Goal: Contribute content

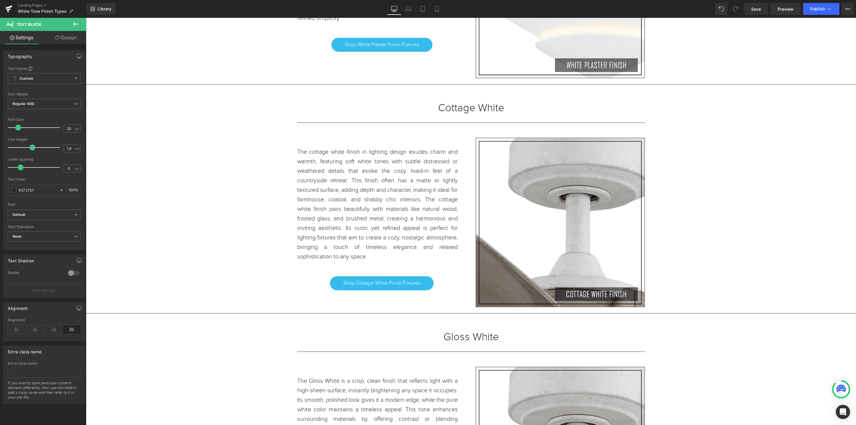
scroll to position [3175, 0]
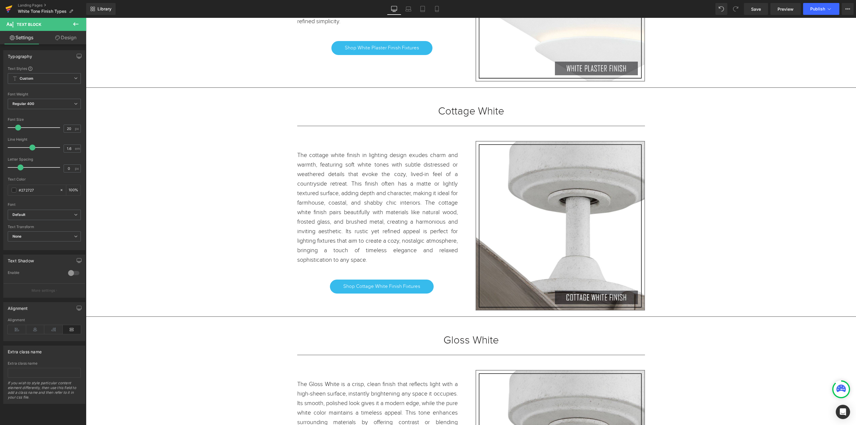
click at [9, 12] on icon at bounding box center [8, 8] width 7 height 15
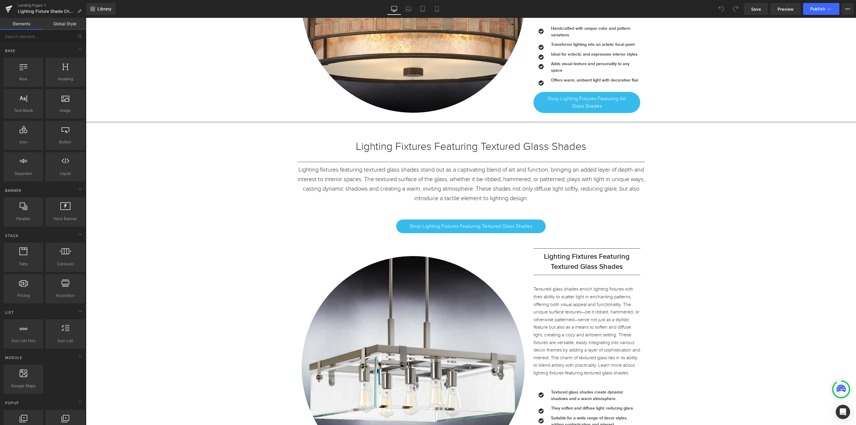
scroll to position [3166, 0]
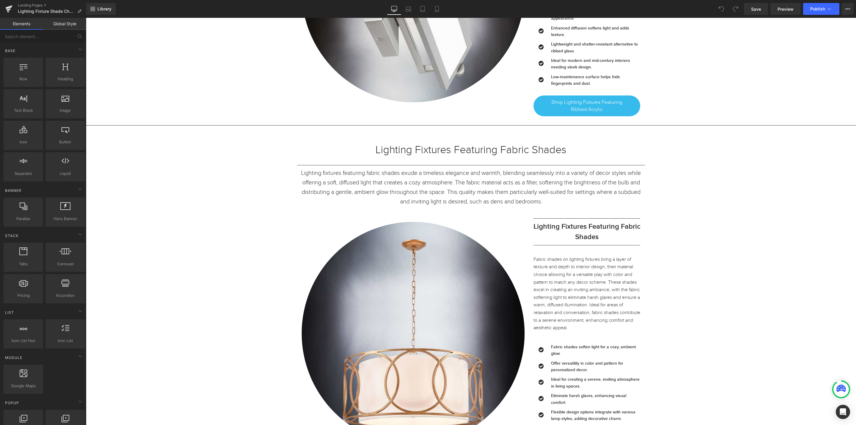
scroll to position [8358, 0]
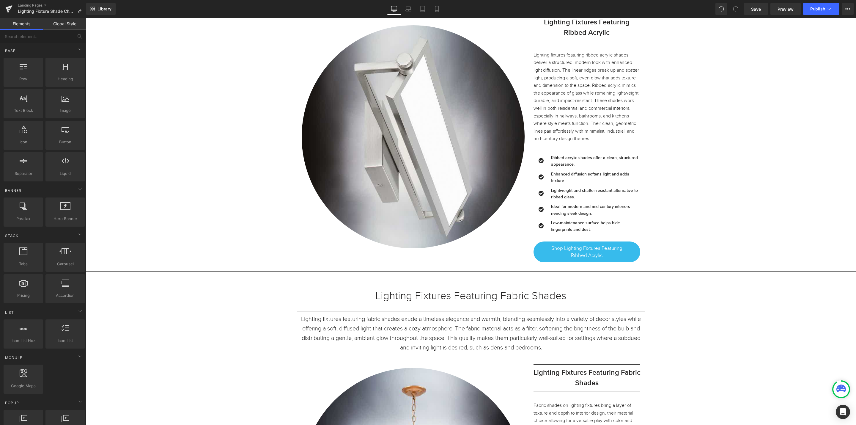
scroll to position [8492, 0]
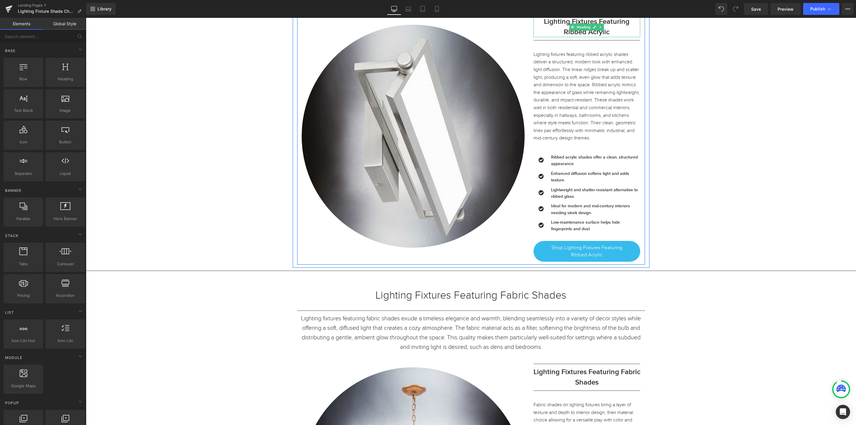
click at [610, 37] on h3 "Lighting Fixtures Featuring Ribbed Acrylic" at bounding box center [587, 27] width 107 height 21
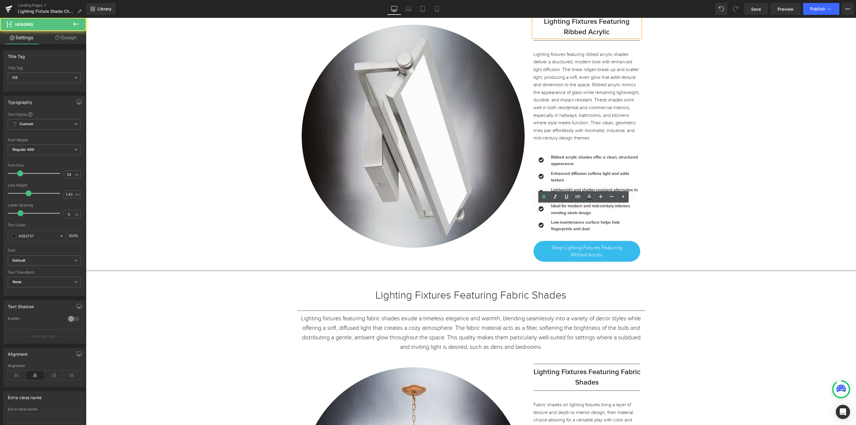
click at [609, 37] on h3 "Lighting Fixtures Featuring Ribbed Acrylic" at bounding box center [587, 27] width 107 height 21
drag, startPoint x: 617, startPoint y: 221, endPoint x: 562, endPoint y: 221, distance: 54.7
click at [562, 37] on h3 "Lighting Fixtures Featuring Ribbed Acrylic" at bounding box center [587, 27] width 107 height 21
paste div
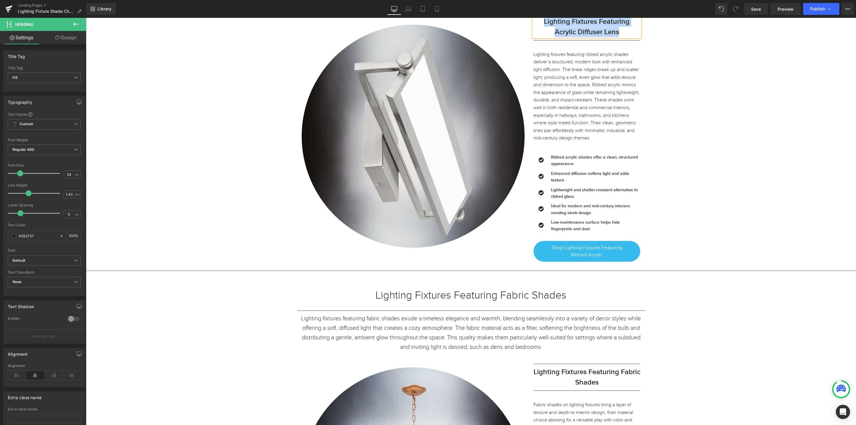
drag, startPoint x: 625, startPoint y: 222, endPoint x: 536, endPoint y: 210, distance: 90.1
click at [536, 37] on h3 "Lighting Fixtures Featuring Acrylic Diffuser Lens" at bounding box center [587, 27] width 107 height 21
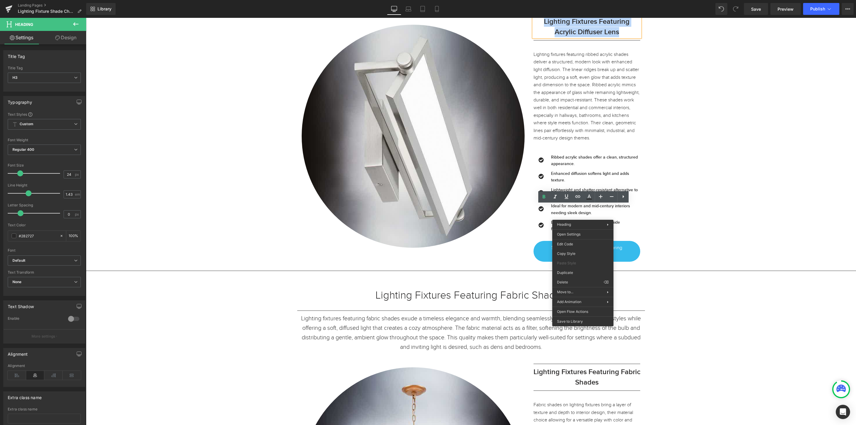
click at [614, 37] on h3 "Lighting Fixtures Featuring Acrylic Diffuser Lens" at bounding box center [587, 27] width 107 height 21
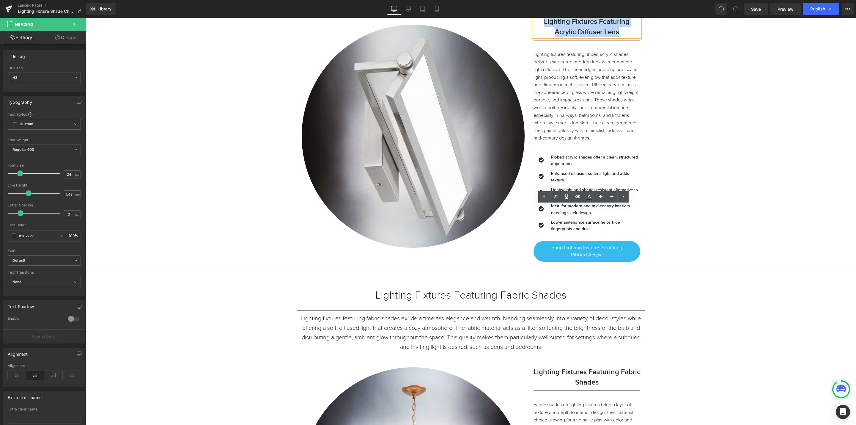
drag, startPoint x: 622, startPoint y: 223, endPoint x: 541, endPoint y: 210, distance: 82.6
click at [541, 37] on h3 "Lighting Fixtures Featuring Acrylic Diffuser Lens" at bounding box center [587, 27] width 107 height 21
copy h3 "Lighting Fixtures Featuring Acrylic Diffuser Lens"
click at [590, 142] on p "Lighting fixtures featuring ribbed acrylic shades deliver a structured, modern …" at bounding box center [587, 96] width 107 height 91
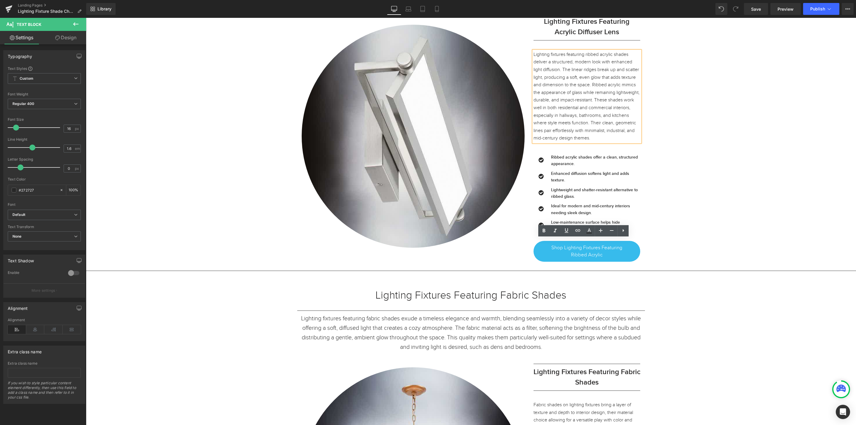
drag, startPoint x: 591, startPoint y: 333, endPoint x: 530, endPoint y: 243, distance: 107.9
click at [534, 142] on p "Lighting fixtures featuring ribbed acrylic shades deliver a structured, modern …" at bounding box center [587, 96] width 107 height 91
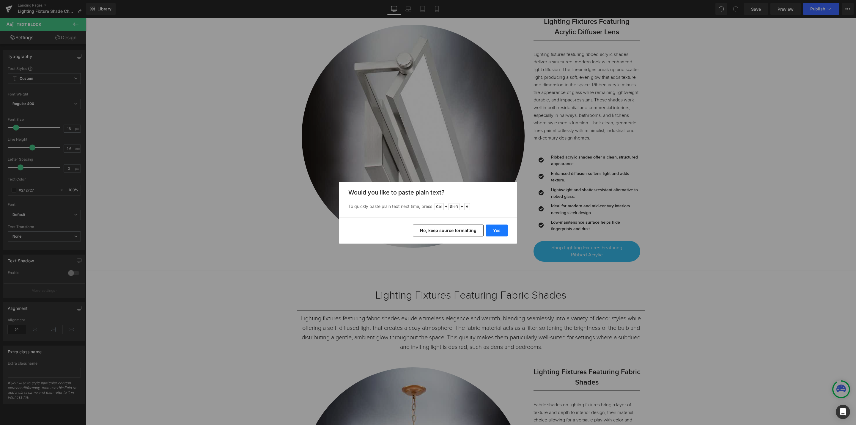
click at [501, 230] on button "Yes" at bounding box center [497, 230] width 22 height 12
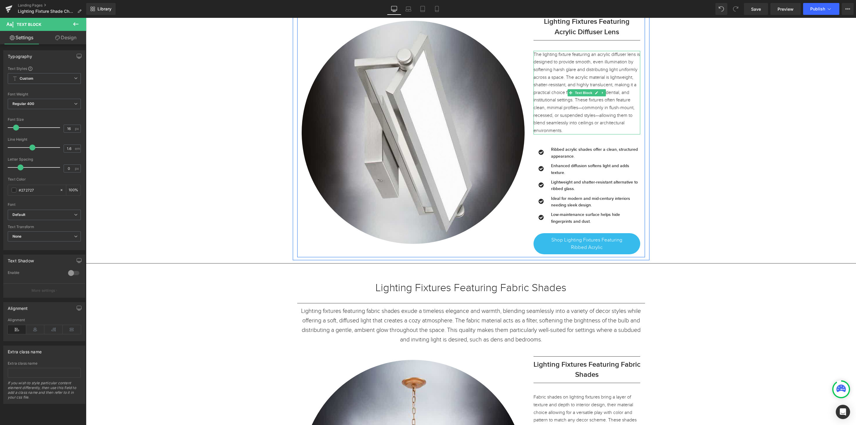
click at [571, 135] on p "The lighting fixture featuring an acrylic diffuser lens is designed to provide …" at bounding box center [587, 93] width 107 height 84
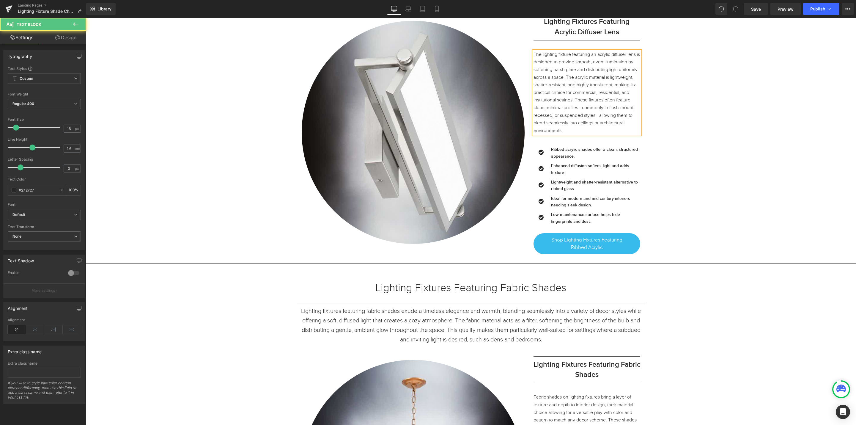
click at [579, 135] on p "The lighting fixture featuring an acrylic diffuser lens is designed to provide …" at bounding box center [587, 93] width 107 height 84
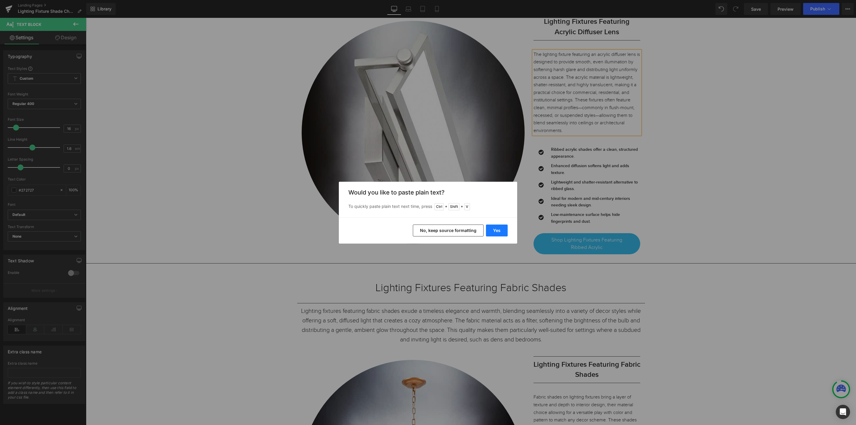
click at [503, 231] on button "Yes" at bounding box center [497, 230] width 22 height 12
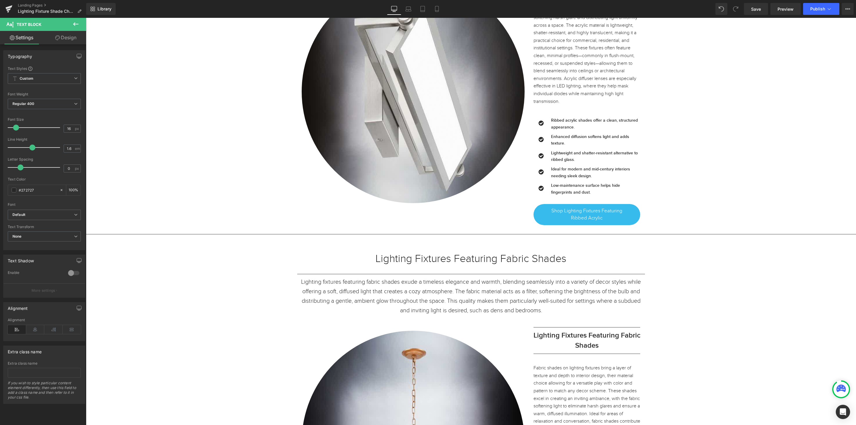
scroll to position [8625, 0]
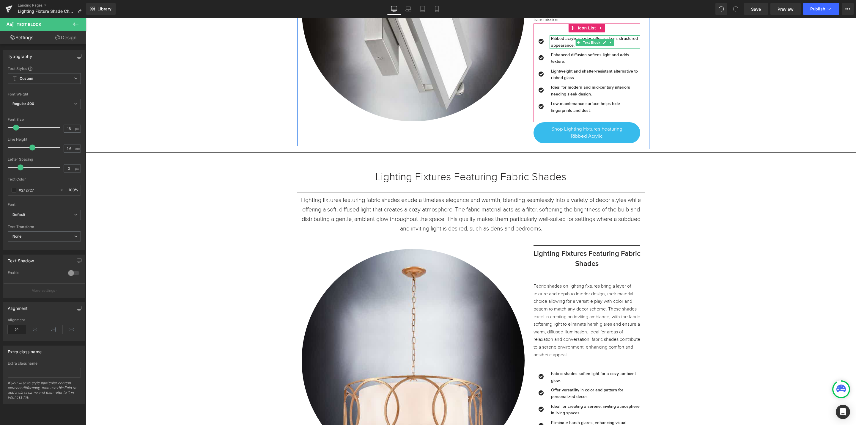
click at [628, 49] on p "Ribbed acrylic shades offer a clean, structured appearance." at bounding box center [595, 41] width 89 height 13
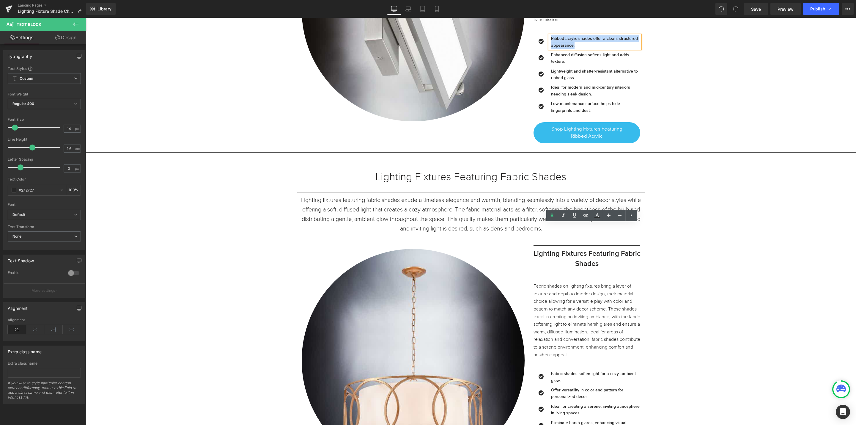
drag, startPoint x: 576, startPoint y: 233, endPoint x: 548, endPoint y: 227, distance: 28.2
click at [551, 49] on p "Ribbed acrylic shades offer a clean, structured appearance." at bounding box center [595, 41] width 89 height 13
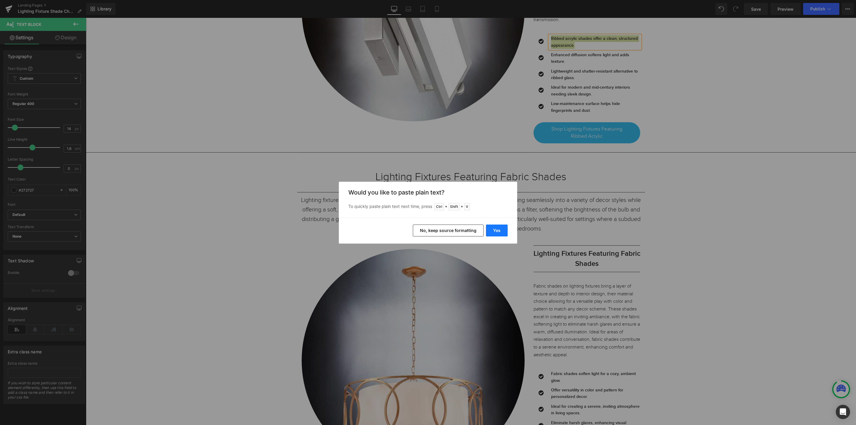
click at [502, 231] on button "Yes" at bounding box center [497, 230] width 22 height 12
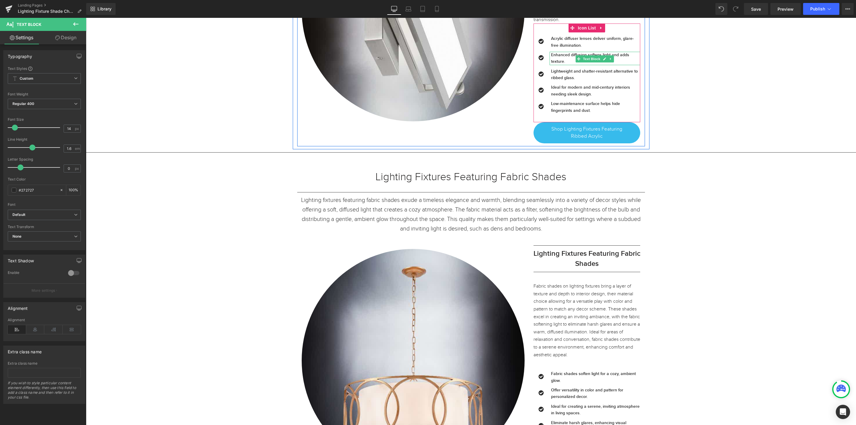
click at [567, 65] on p "Enhanced diffusion softens light and adds texture." at bounding box center [595, 58] width 89 height 13
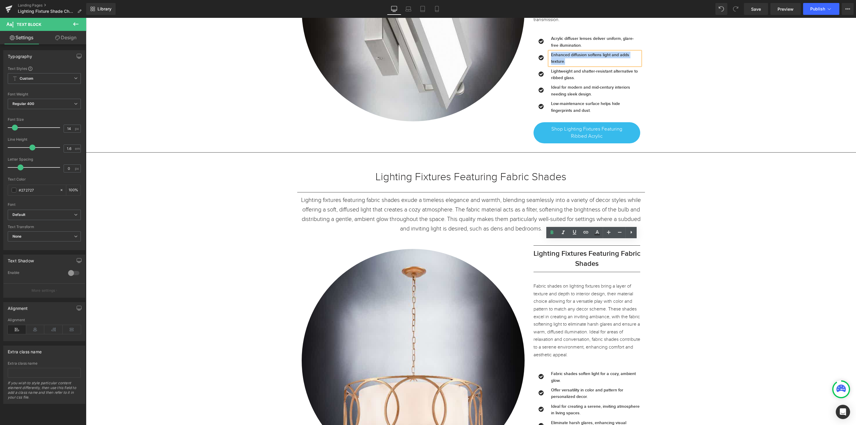
drag, startPoint x: 565, startPoint y: 250, endPoint x: 546, endPoint y: 245, distance: 19.2
click at [550, 65] on div "Enhanced diffusion softens light and adds texture." at bounding box center [595, 58] width 91 height 13
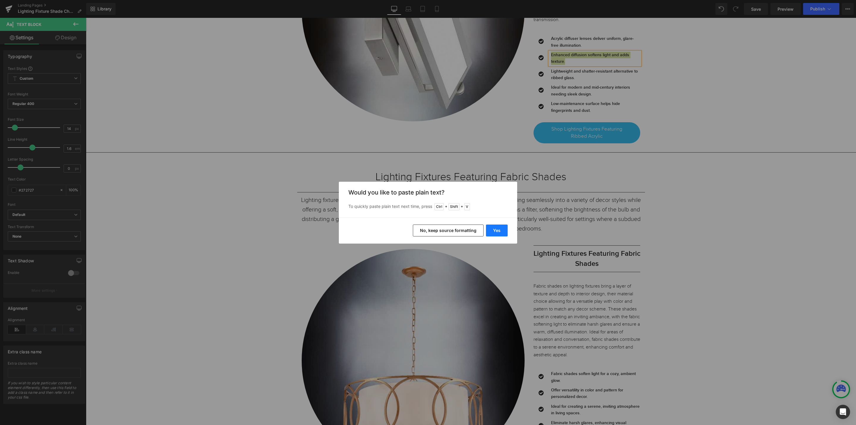
click at [496, 230] on button "Yes" at bounding box center [497, 230] width 22 height 12
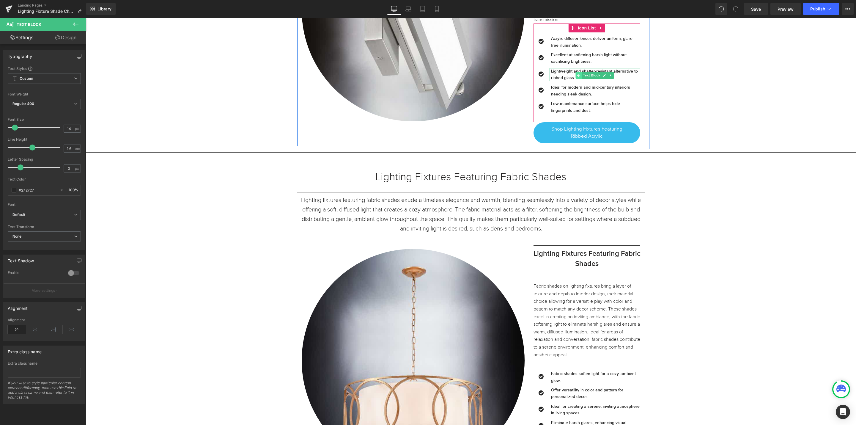
drag, startPoint x: 568, startPoint y: 268, endPoint x: 573, endPoint y: 267, distance: 5.1
click at [568, 80] on b "Lightweight and shatter-resistant alternative to ribbed glass." at bounding box center [594, 74] width 87 height 11
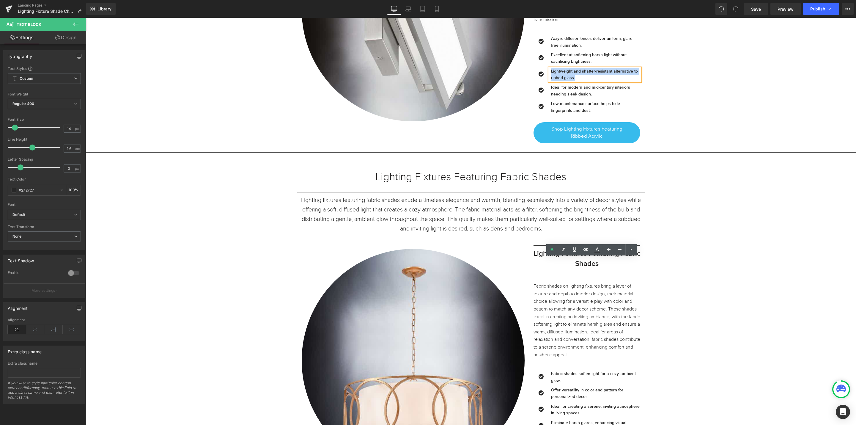
drag, startPoint x: 586, startPoint y: 268, endPoint x: 548, endPoint y: 263, distance: 38.7
click at [551, 81] on p "Lightweight and shatter-resistant alternative to ribbed glass." at bounding box center [595, 74] width 89 height 13
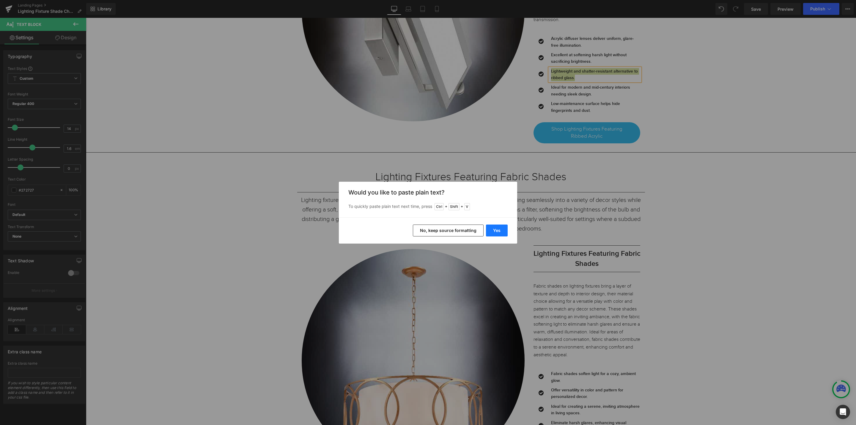
click at [497, 230] on button "Yes" at bounding box center [497, 230] width 22 height 12
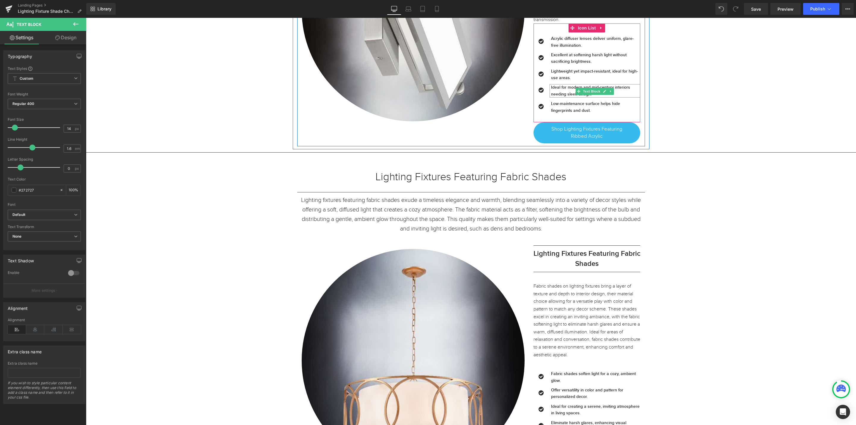
click at [627, 98] on p "Ideal for modern and mid-century interiors needing sleek design." at bounding box center [595, 90] width 89 height 13
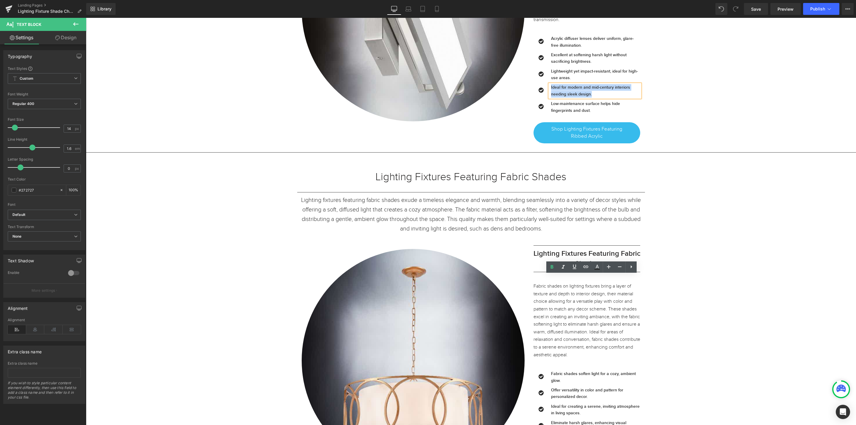
drag, startPoint x: 606, startPoint y: 285, endPoint x: 546, endPoint y: 279, distance: 59.8
click at [550, 98] on div "Ideal for modern and mid-century interiors needing sleek design." at bounding box center [595, 90] width 91 height 13
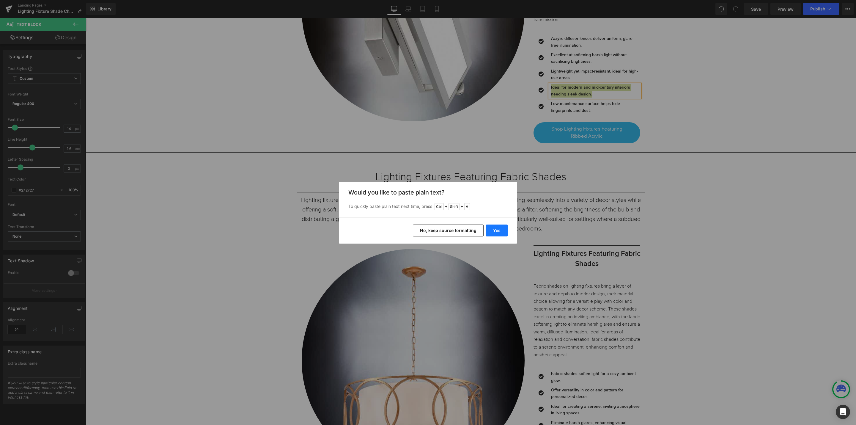
click at [498, 229] on button "Yes" at bounding box center [497, 230] width 22 height 12
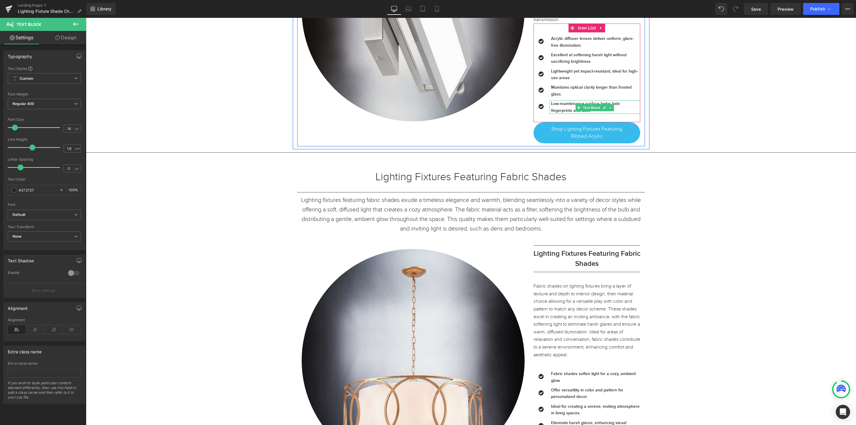
click at [602, 111] on link at bounding box center [605, 107] width 6 height 7
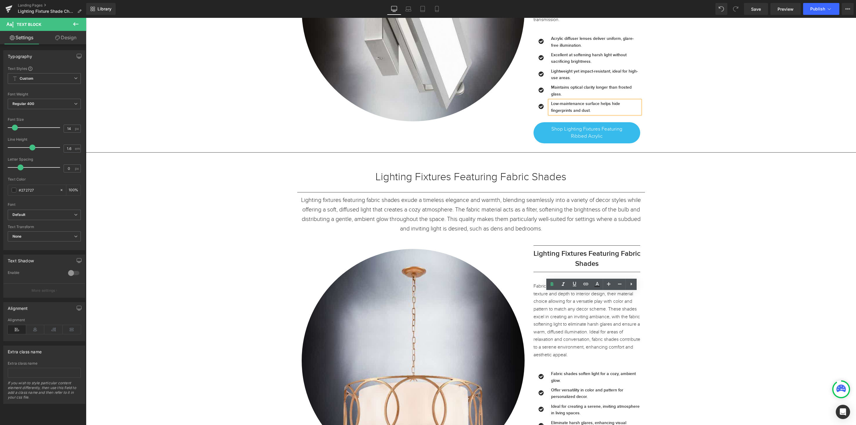
click at [619, 114] on p "Low-maintenance surface helps hide fingerprints and dust." at bounding box center [595, 106] width 89 height 13
drag, startPoint x: 599, startPoint y: 303, endPoint x: 543, endPoint y: 296, distance: 55.8
click at [543, 114] on li "Icon Low-maintenance surface helps hide fingerprints and dust. Text Block" at bounding box center [587, 106] width 107 height 13
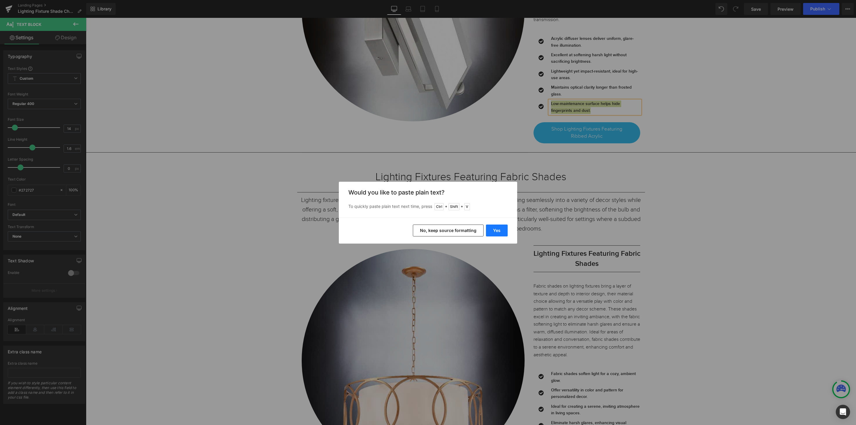
click at [496, 231] on button "Yes" at bounding box center [497, 230] width 22 height 12
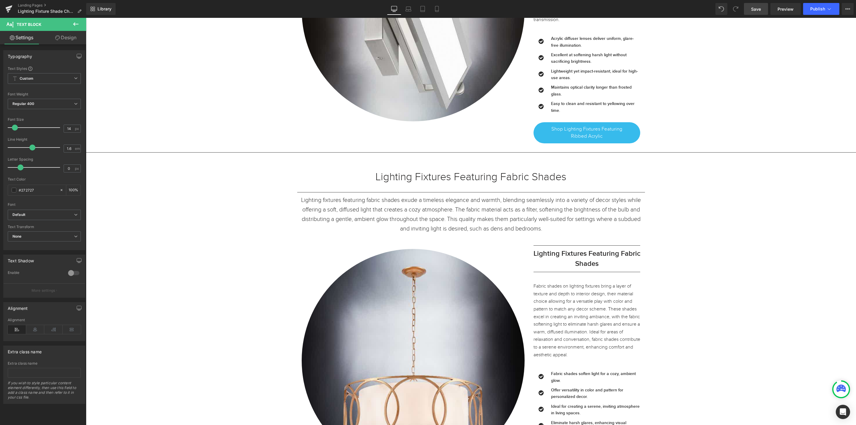
click at [755, 10] on span "Save" at bounding box center [756, 9] width 10 height 6
